Goal: Check status: Check status

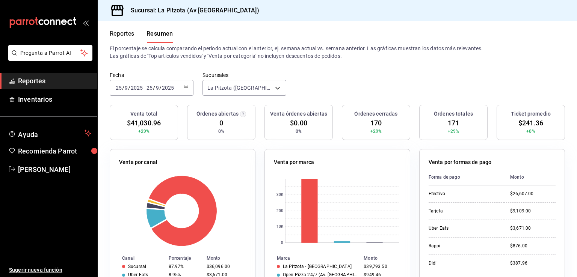
scroll to position [14, 0]
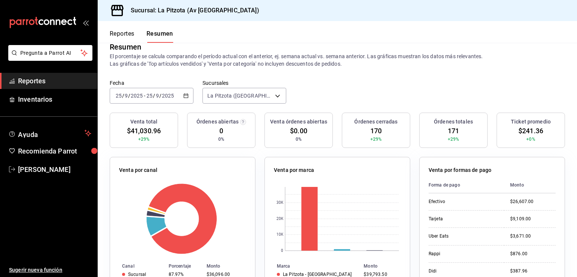
click at [188, 94] on div "[DATE] [DATE] - [DATE] [DATE]" at bounding box center [152, 96] width 84 height 16
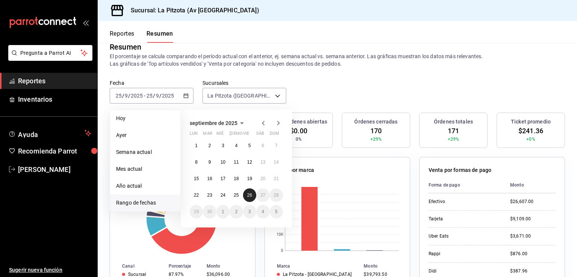
click at [251, 195] on abbr "26" at bounding box center [249, 195] width 5 height 5
click at [251, 195] on div "Venta por canal Canal Porcentaje Monto Sucursal 87.97% $36,096.00 Uber Eats 8.9…" at bounding box center [183, 236] width 146 height 158
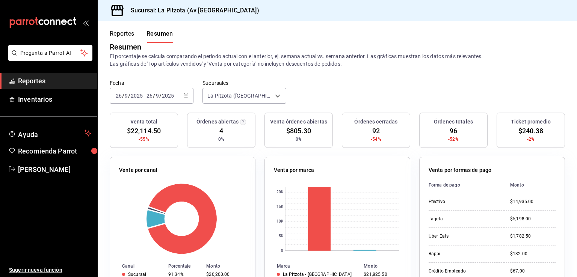
click at [201, 154] on div "Venta por canal Canal Porcentaje Monto Sucursal 91.34% $20,200.00 Uber Eats 8.0…" at bounding box center [178, 231] width 155 height 167
click at [188, 95] on div "[DATE] [DATE] - [DATE] [DATE]" at bounding box center [152, 96] width 84 height 16
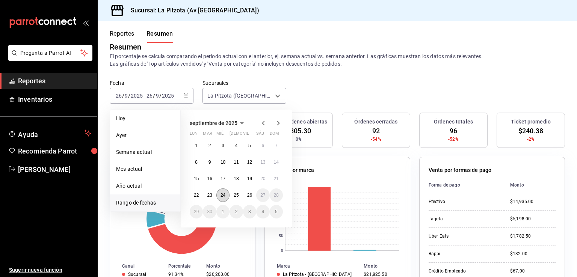
click at [226, 199] on button "24" at bounding box center [222, 196] width 13 height 14
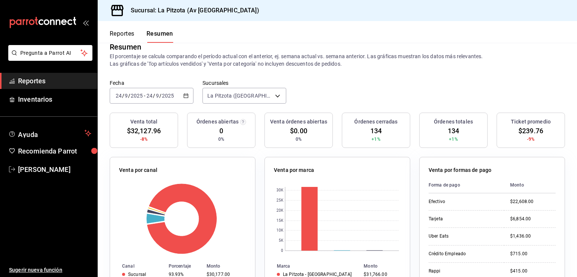
click at [186, 97] on icon "button" at bounding box center [185, 95] width 5 height 5
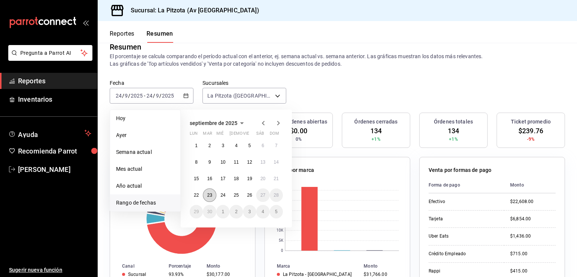
click at [210, 197] on abbr "23" at bounding box center [209, 195] width 5 height 5
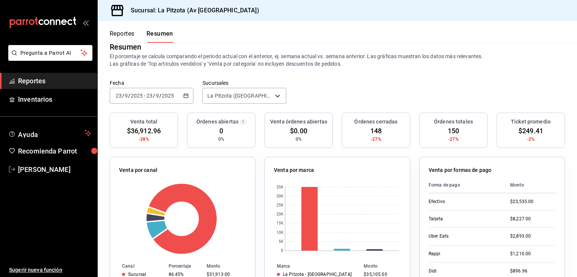
click at [180, 95] on div "[DATE] [DATE] - [DATE] [DATE]" at bounding box center [152, 96] width 84 height 16
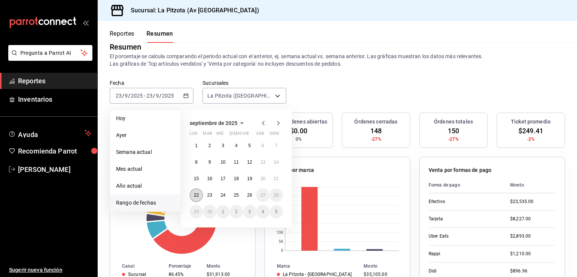
click at [194, 196] on abbr "22" at bounding box center [196, 195] width 5 height 5
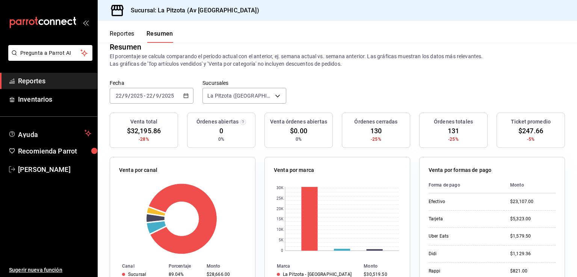
click at [188, 98] on div "[DATE] [DATE] - [DATE] [DATE]" at bounding box center [152, 96] width 84 height 16
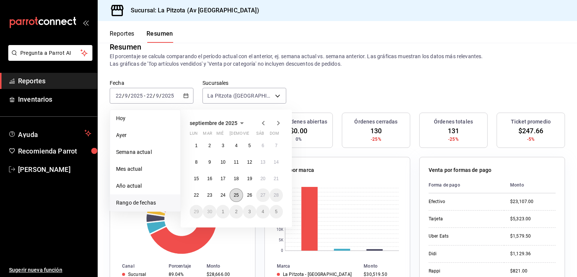
click at [237, 200] on button "25" at bounding box center [236, 196] width 13 height 14
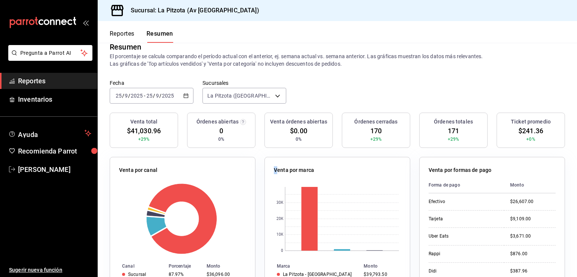
click at [272, 150] on div "Venta por marca 0 10K 20K 30K Marca Monto La Pitzota - [GEOGRAPHIC_DATA] $39,79…" at bounding box center [332, 231] width 155 height 167
